Goal: Task Accomplishment & Management: Manage account settings

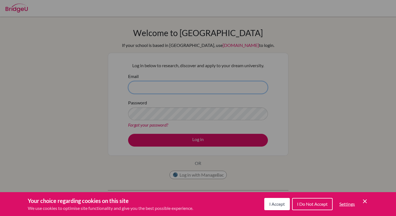
type input "aaryanj@my.ofs.edu.sg"
click at [270, 206] on span "I Accept" at bounding box center [278, 204] width 16 height 5
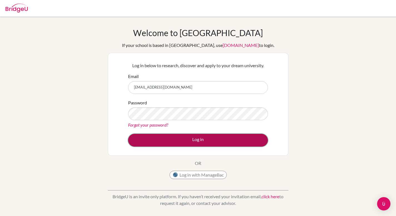
click at [243, 144] on button "Log in" at bounding box center [198, 140] width 140 height 13
